Goal: Transaction & Acquisition: Obtain resource

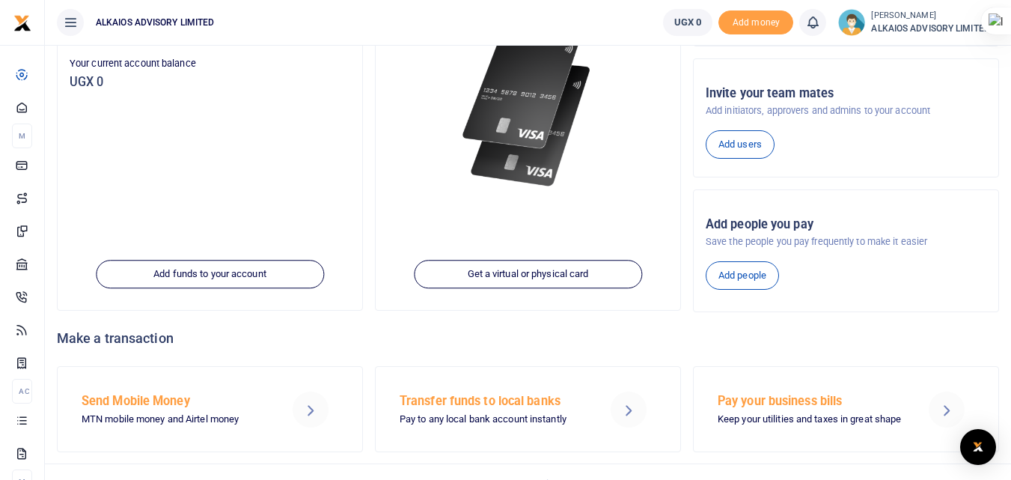
scroll to position [225, 0]
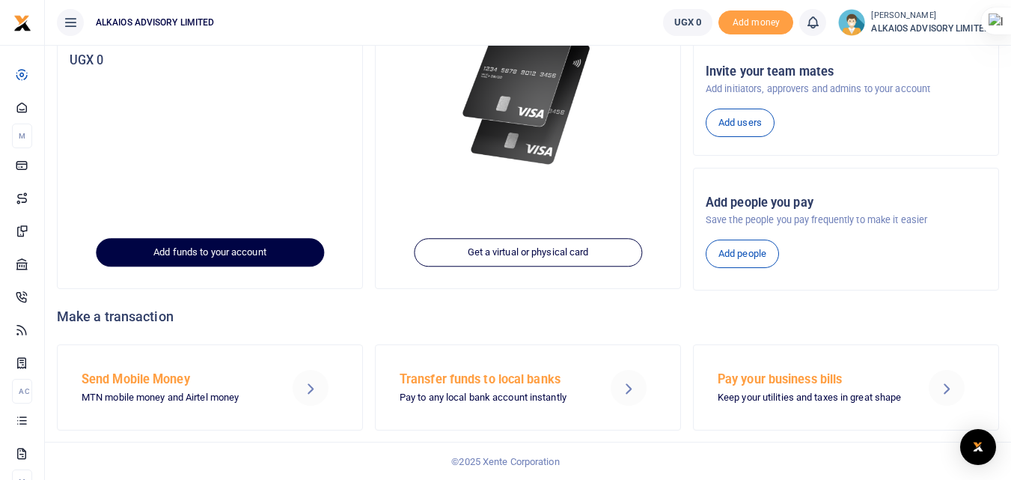
click at [228, 248] on link "Add funds to your account" at bounding box center [210, 253] width 228 height 28
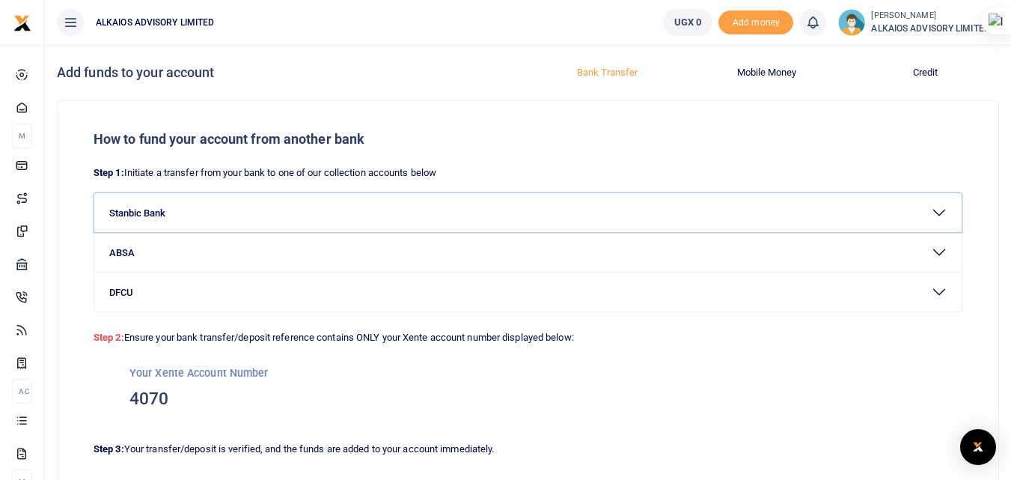
click at [188, 208] on button "Stanbic Bank" at bounding box center [527, 212] width 867 height 39
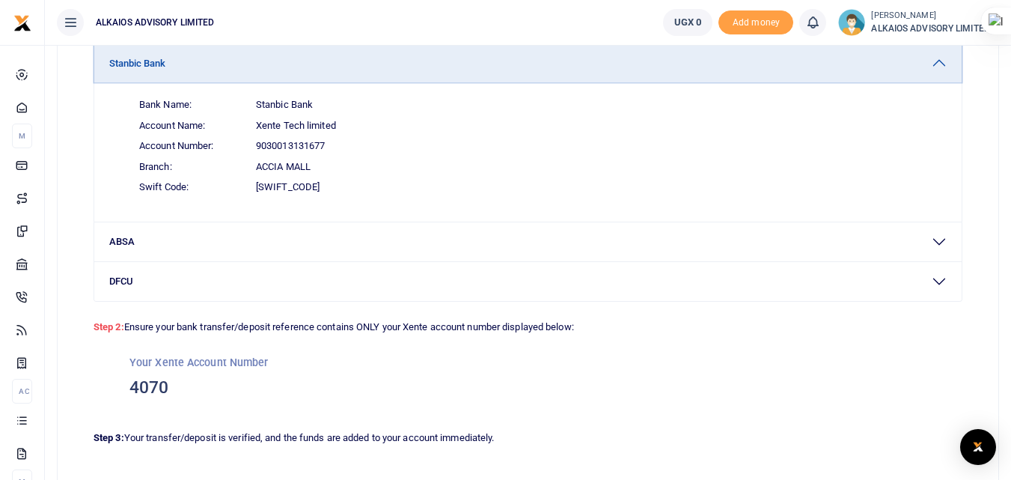
scroll to position [75, 0]
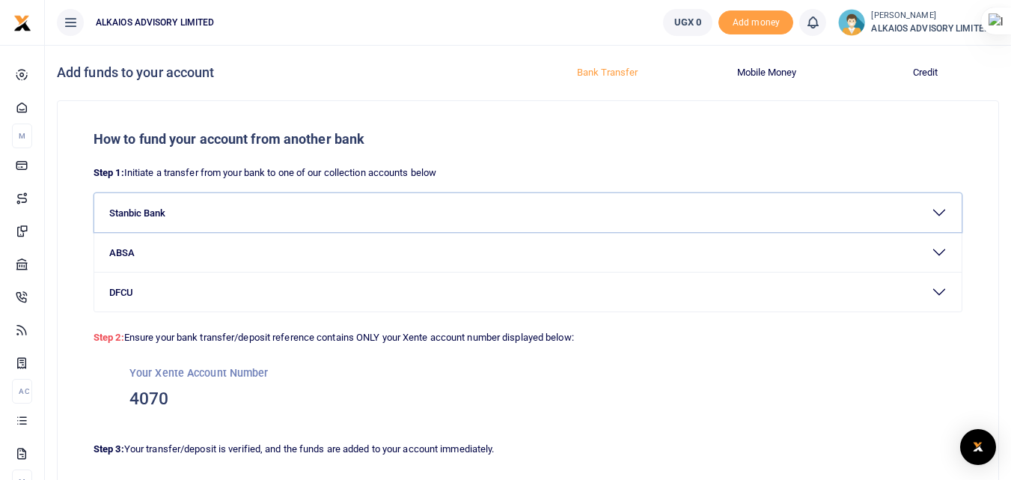
click at [932, 210] on button "Stanbic Bank" at bounding box center [527, 212] width 867 height 39
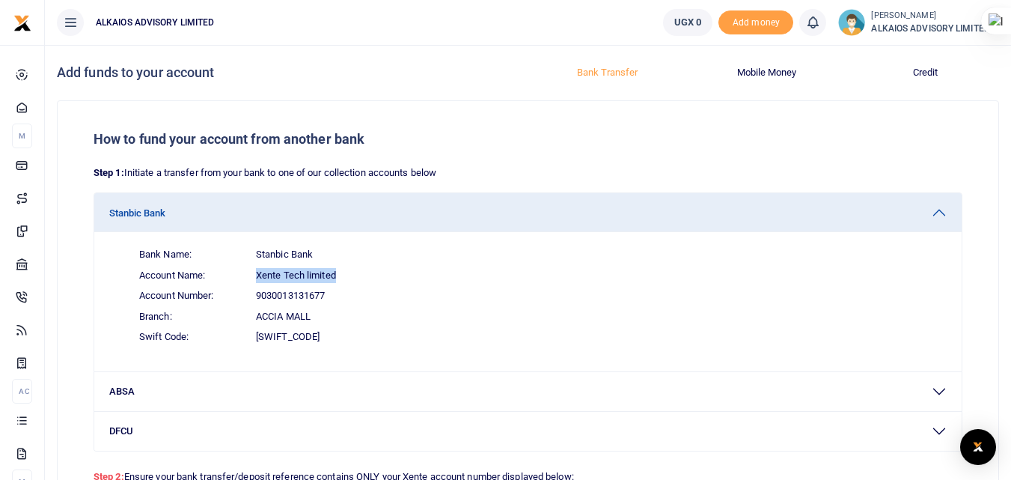
drag, startPoint x: 338, startPoint y: 273, endPoint x: 252, endPoint y: 275, distance: 86.1
click at [252, 275] on span "Account Name: Xente Tech limited" at bounding box center [537, 275] width 820 height 21
copy span "Xente Tech limited"
drag, startPoint x: 256, startPoint y: 320, endPoint x: 316, endPoint y: 320, distance: 59.9
click at [316, 320] on span "Branch: Accia Mall" at bounding box center [537, 316] width 820 height 21
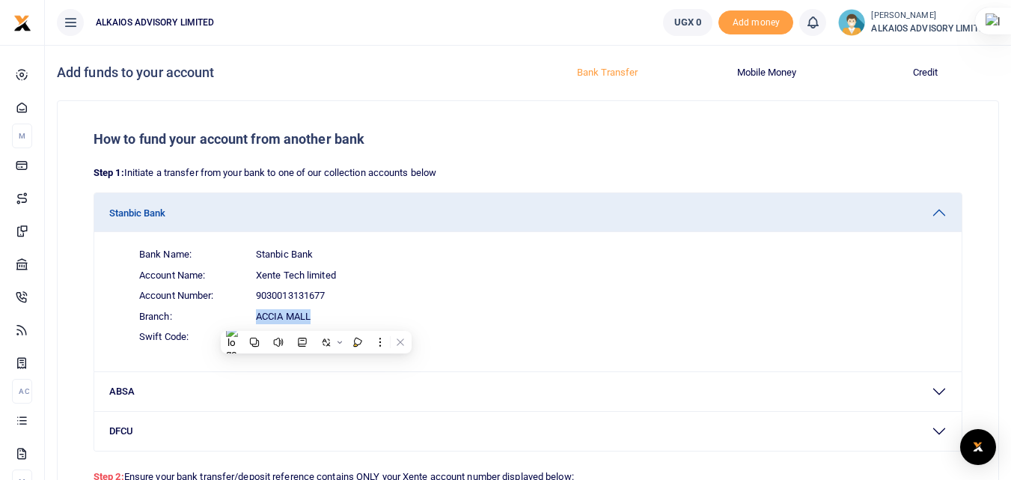
copy span "Accia Mall"
drag, startPoint x: 262, startPoint y: 292, endPoint x: 285, endPoint y: 297, distance: 23.8
click at [285, 297] on span "9030013131677" at bounding box center [290, 295] width 69 height 15
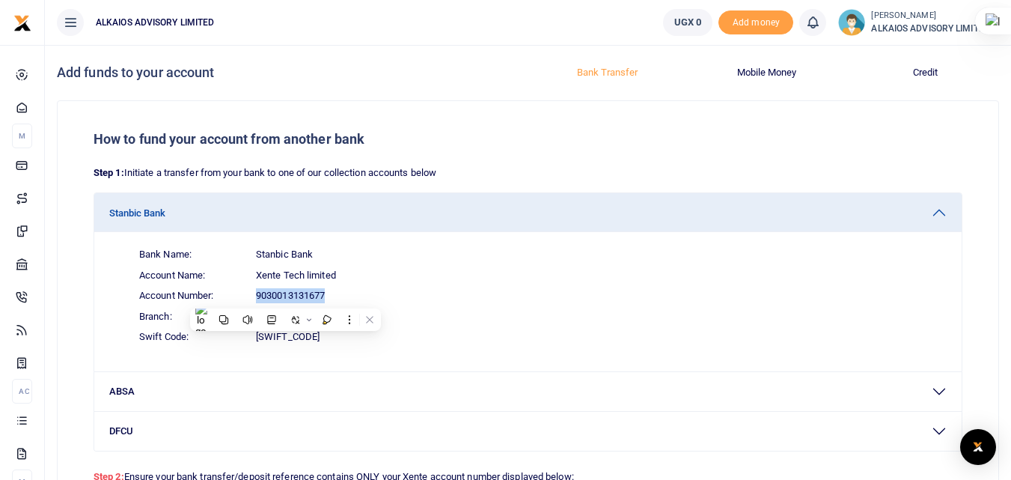
drag, startPoint x: 257, startPoint y: 293, endPoint x: 335, endPoint y: 296, distance: 77.1
click at [335, 296] on span "Account Number: 9030013131677" at bounding box center [537, 295] width 820 height 21
copy span "9030013131677"
click at [938, 213] on button "Stanbic Bank" at bounding box center [527, 212] width 867 height 39
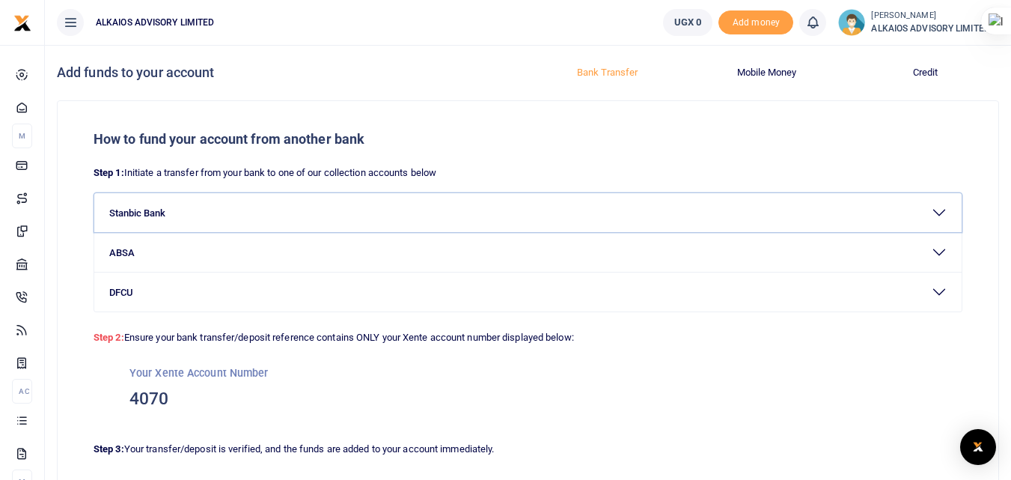
click at [938, 212] on button "Stanbic Bank" at bounding box center [527, 212] width 867 height 39
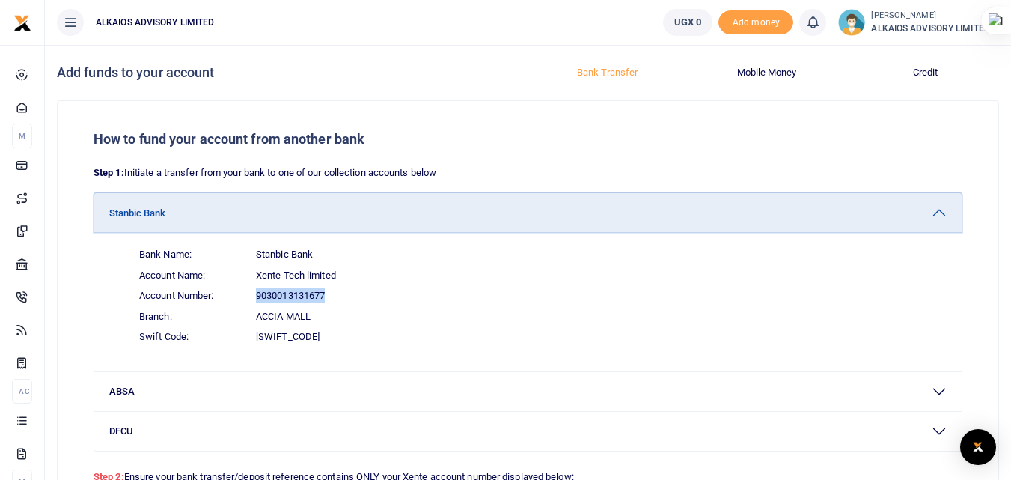
click at [933, 210] on button "Stanbic Bank" at bounding box center [527, 212] width 867 height 39
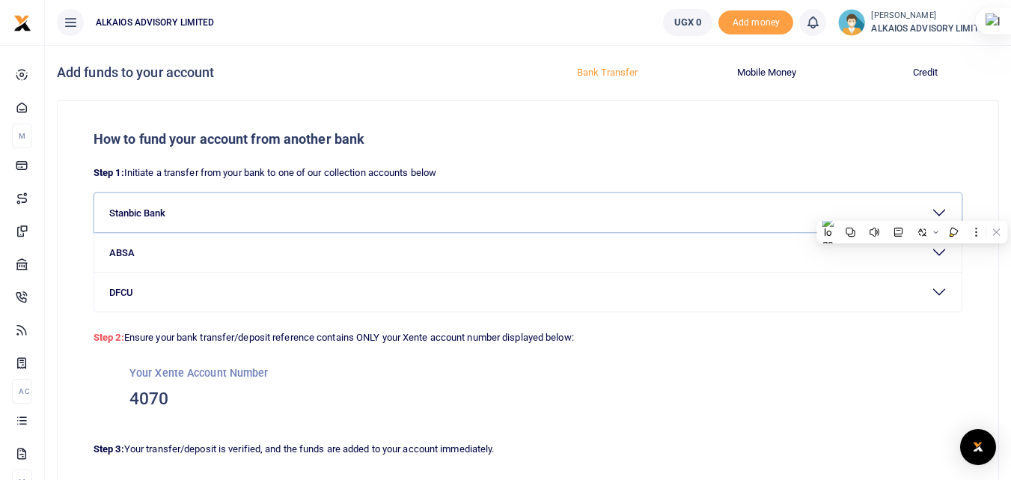
click at [939, 210] on button "Stanbic Bank" at bounding box center [527, 212] width 867 height 39
click at [147, 216] on button "Stanbic Bank" at bounding box center [527, 212] width 867 height 39
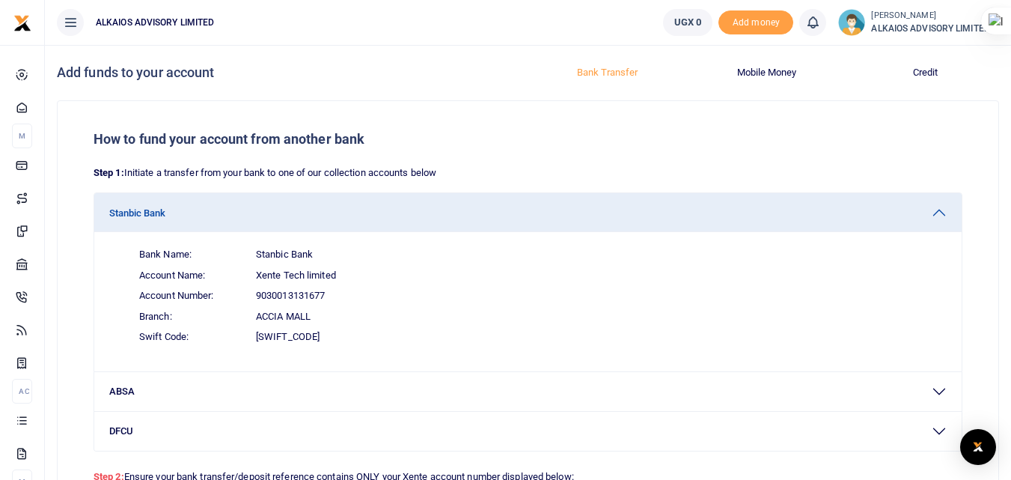
click at [285, 292] on span "9030013131677" at bounding box center [290, 295] width 69 height 15
copy span "9030013131677"
click at [336, 270] on span "Xente Tech limited" at bounding box center [296, 275] width 80 height 15
drag, startPoint x: 336, startPoint y: 270, endPoint x: 257, endPoint y: 274, distance: 79.4
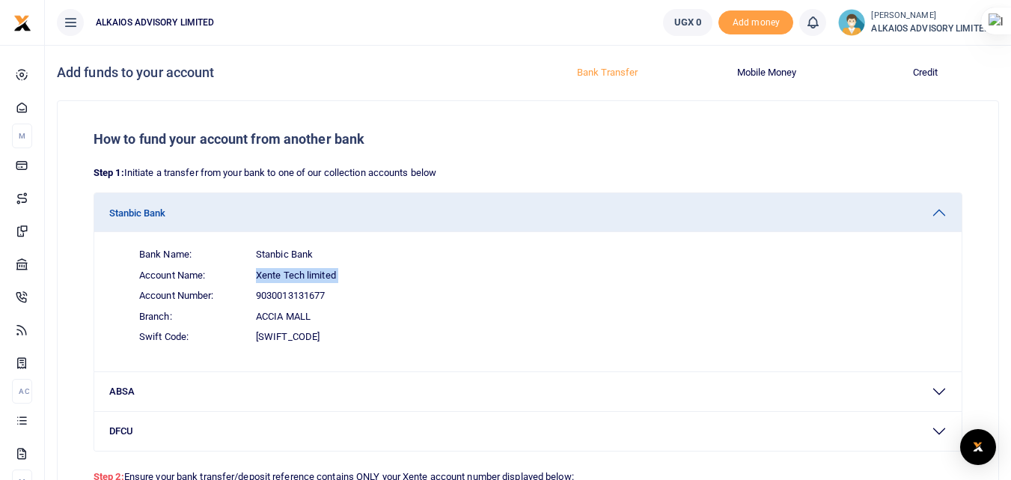
click at [257, 274] on span "Xente Tech limited" at bounding box center [296, 275] width 80 height 15
copy div "Xente Tech limited"
